Goal: Task Accomplishment & Management: Manage account settings

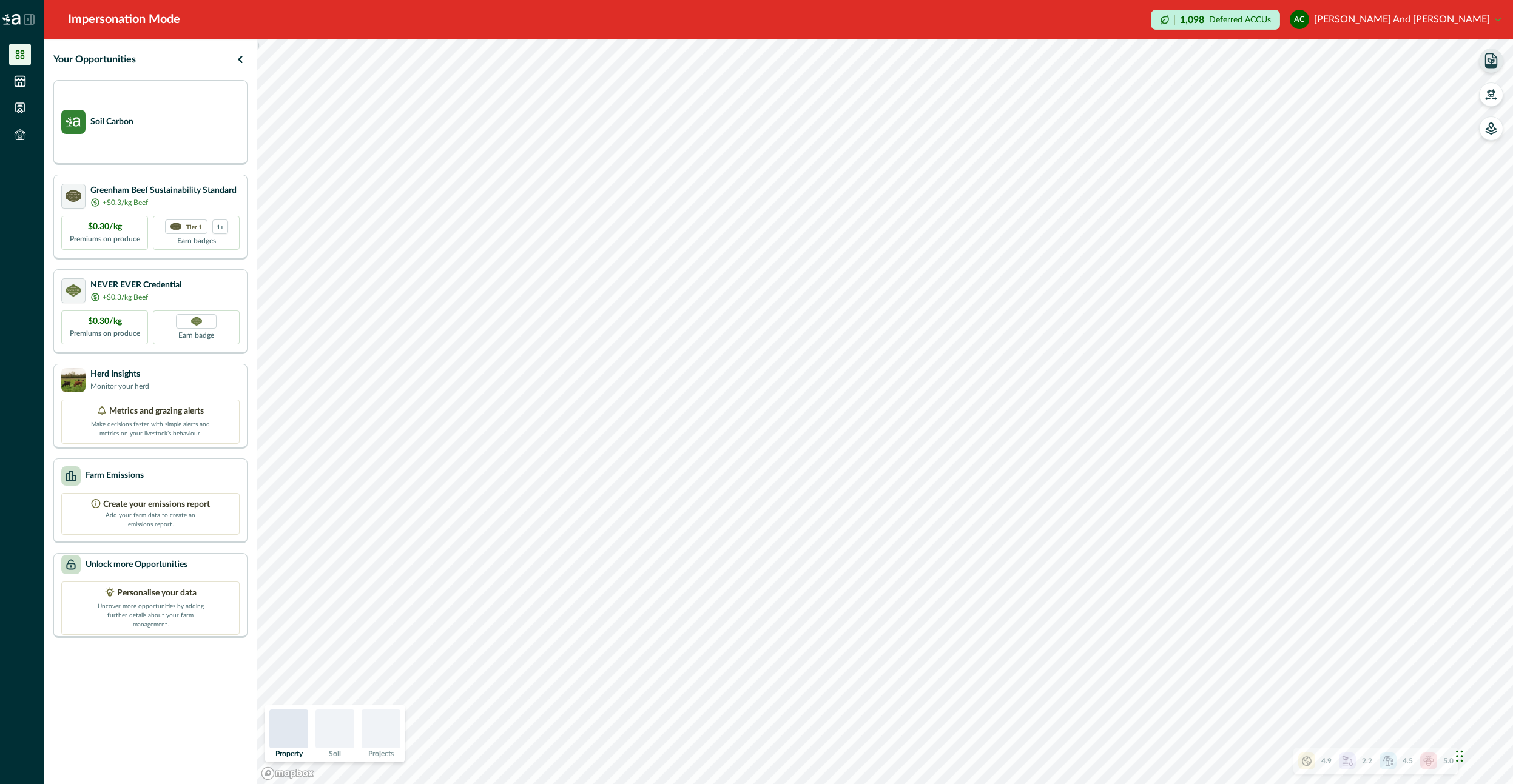
click at [1494, 69] on button "button" at bounding box center [1491, 61] width 24 height 24
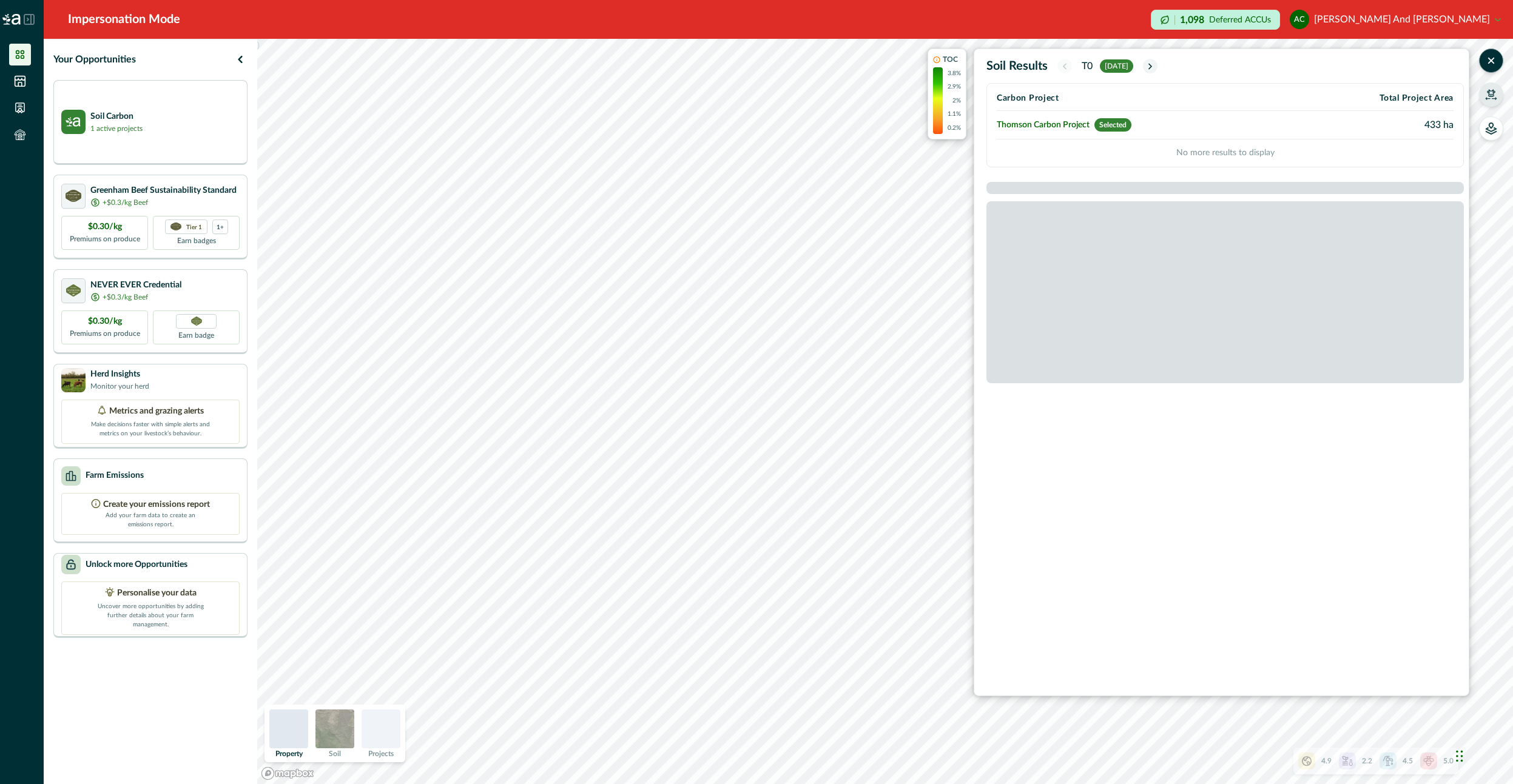
click at [1485, 97] on icon "button" at bounding box center [1490, 94] width 12 height 12
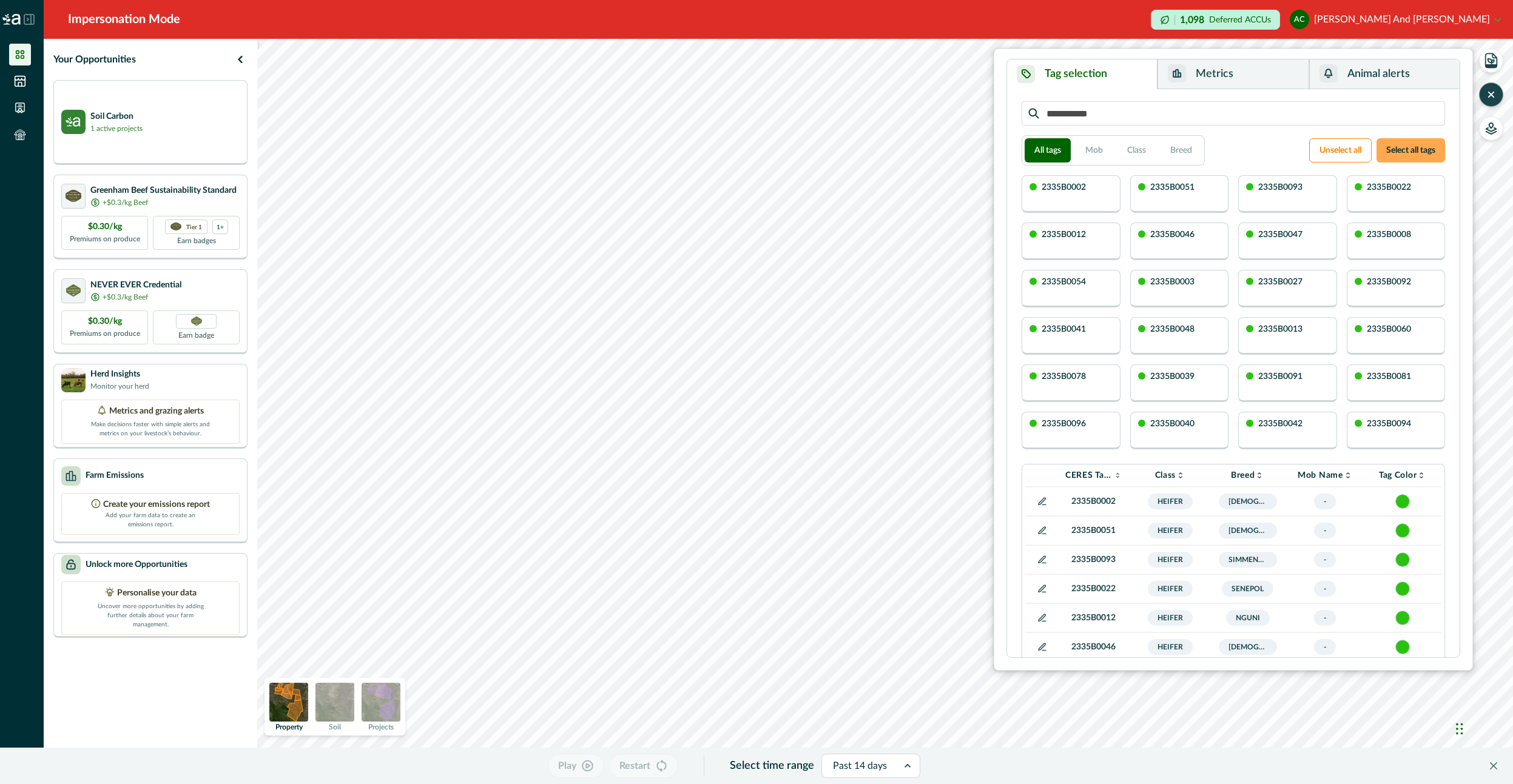
click at [1429, 160] on button "Select all tags" at bounding box center [1410, 150] width 69 height 24
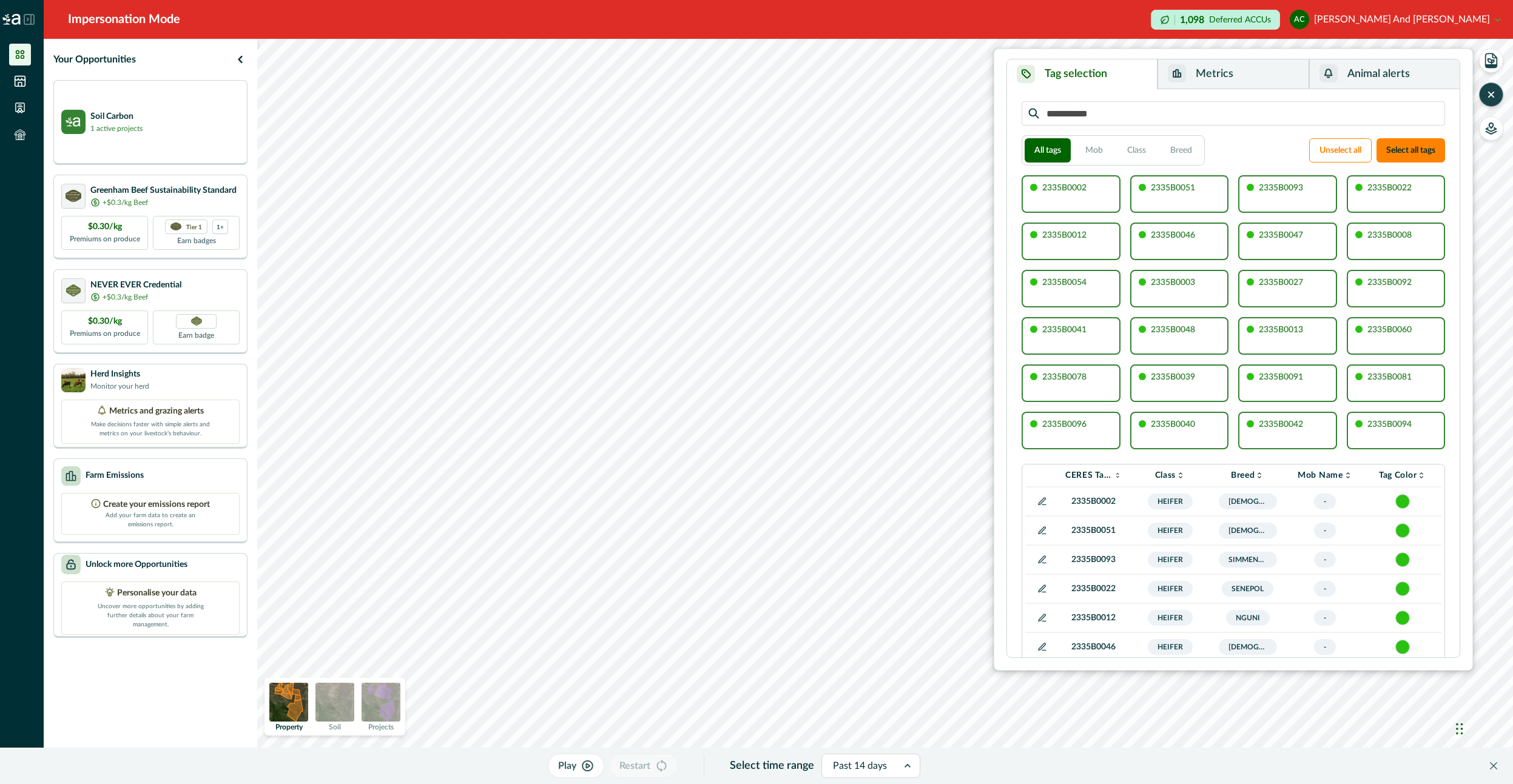
click at [1248, 66] on button "Metrics" at bounding box center [1233, 74] width 151 height 29
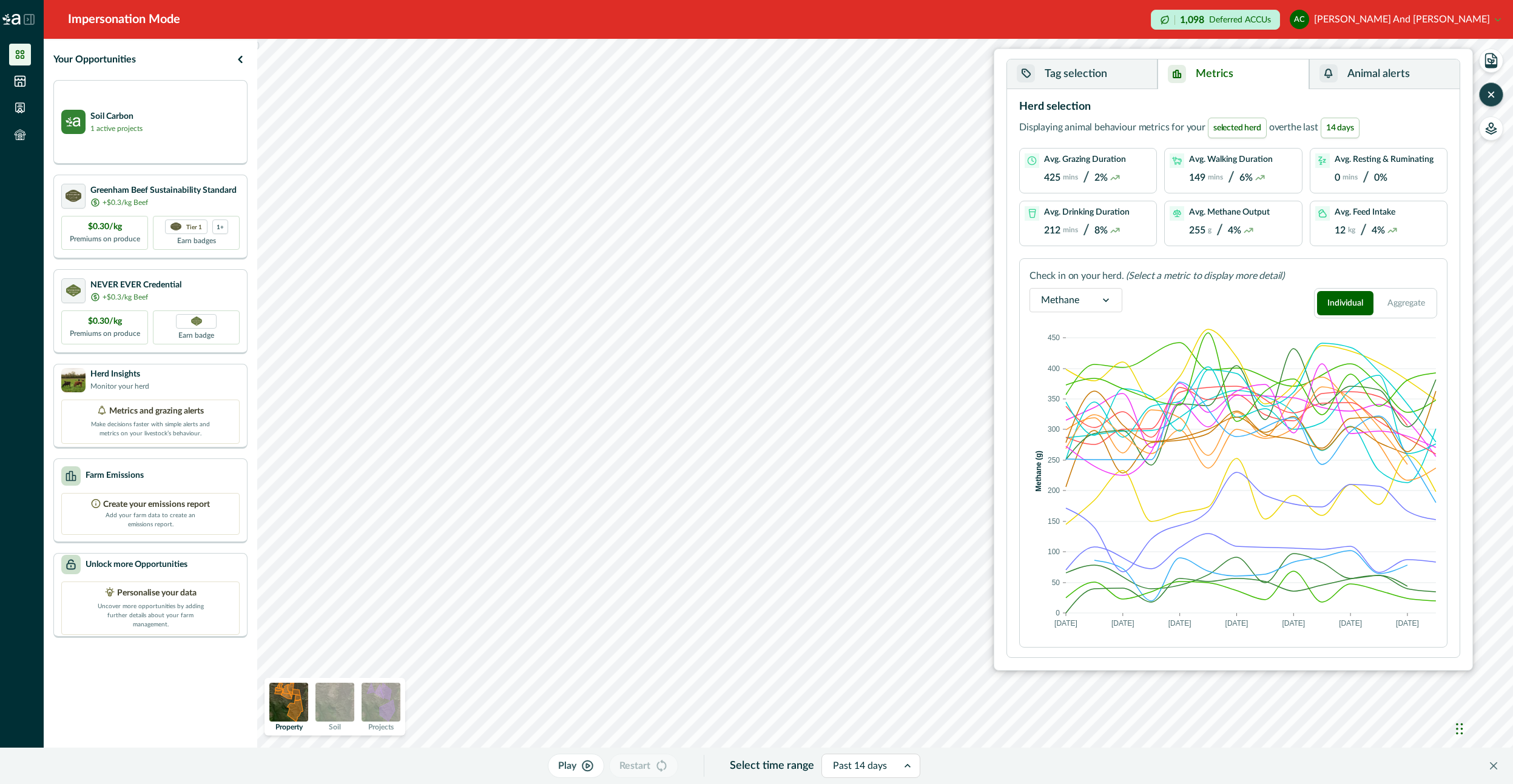
click at [1465, 16] on button "AC [PERSON_NAME] and [PERSON_NAME]" at bounding box center [1395, 19] width 211 height 29
click at [1490, 90] on icon "button" at bounding box center [1490, 94] width 12 height 12
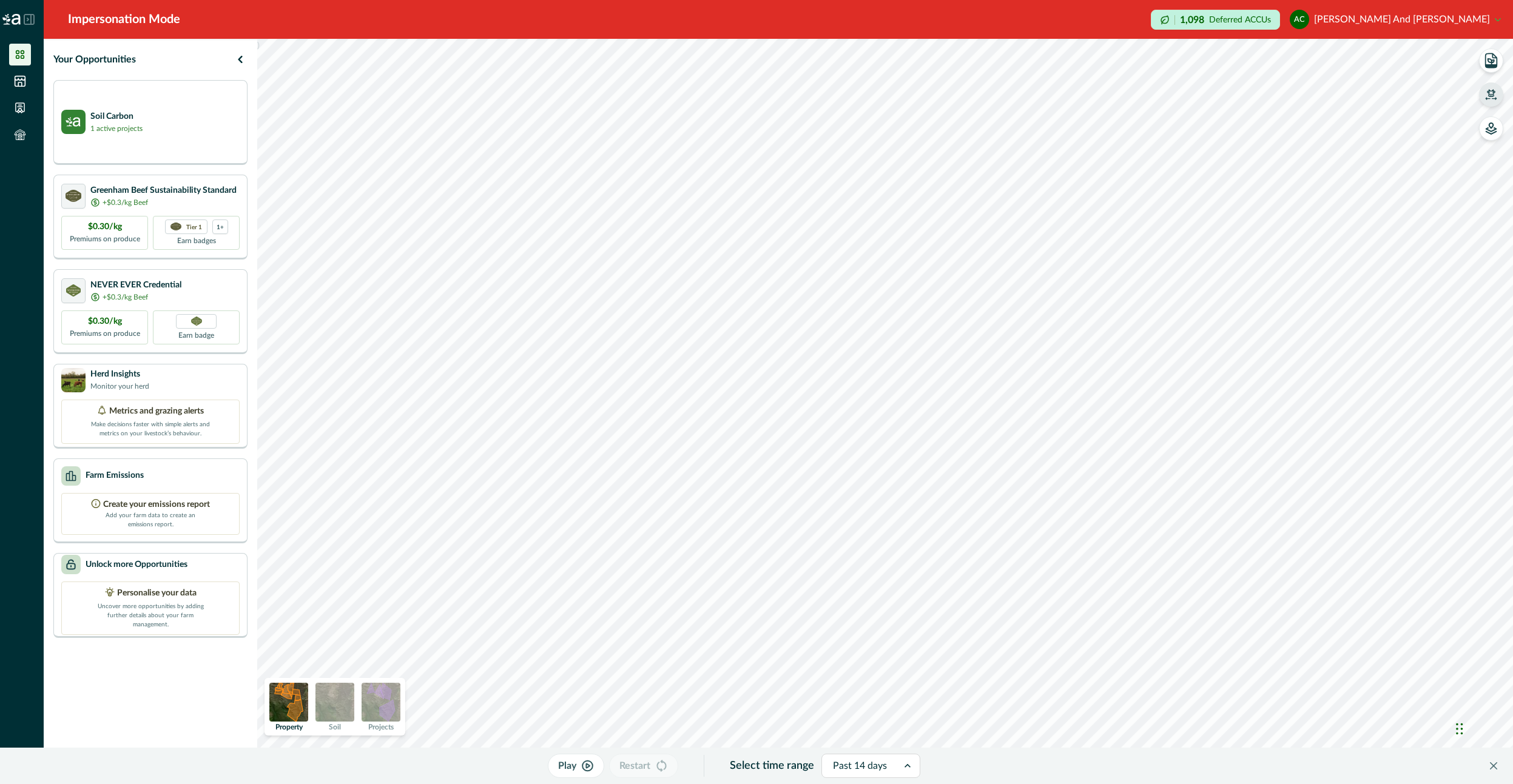
click at [1444, 26] on button "AC [PERSON_NAME] and [PERSON_NAME]" at bounding box center [1395, 19] width 211 height 29
click at [1392, 62] on button "Sign out" at bounding box center [1424, 54] width 134 height 20
